Goal: Unclear: Browse casually

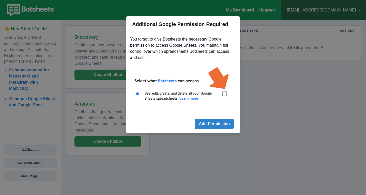
click at [226, 94] on img at bounding box center [183, 87] width 106 height 48
click at [222, 123] on button "Add Permission" at bounding box center [214, 124] width 39 height 10
